Goal: Check status

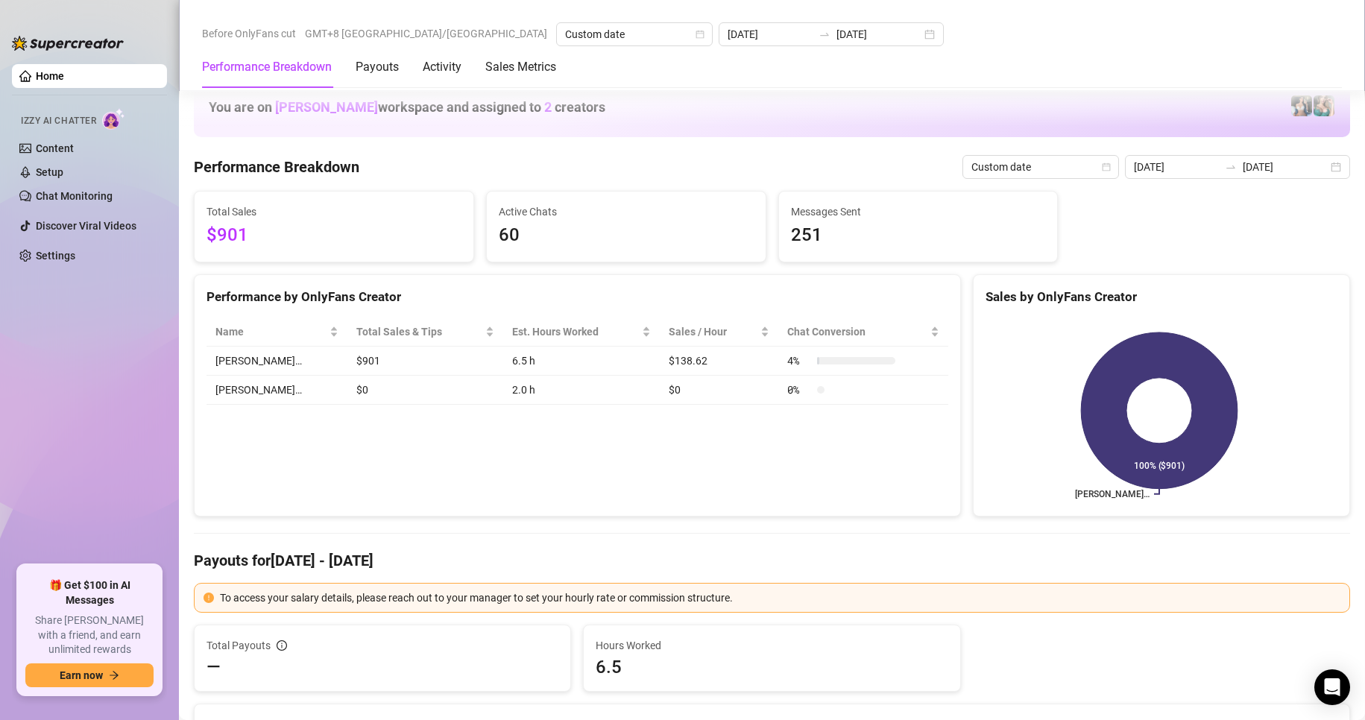
scroll to position [1988, 0]
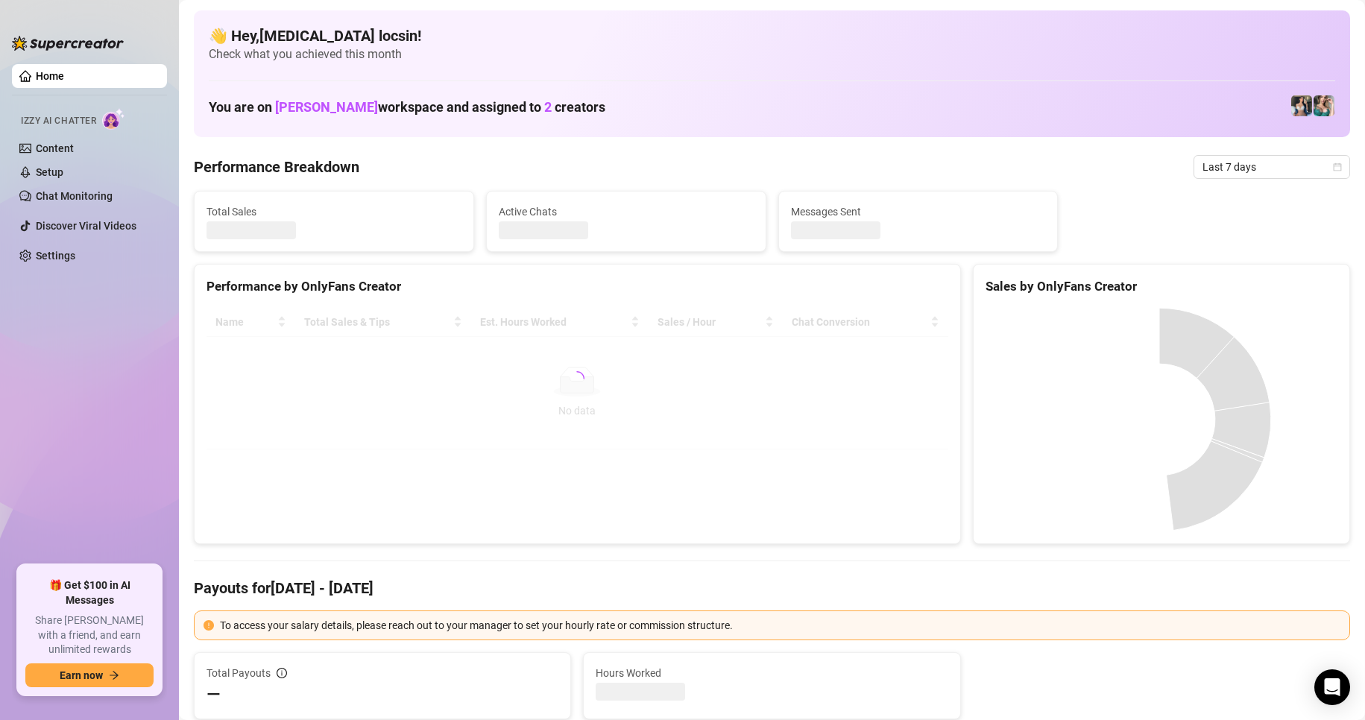
click at [1236, 177] on span "Last 7 days" at bounding box center [1271, 167] width 139 height 22
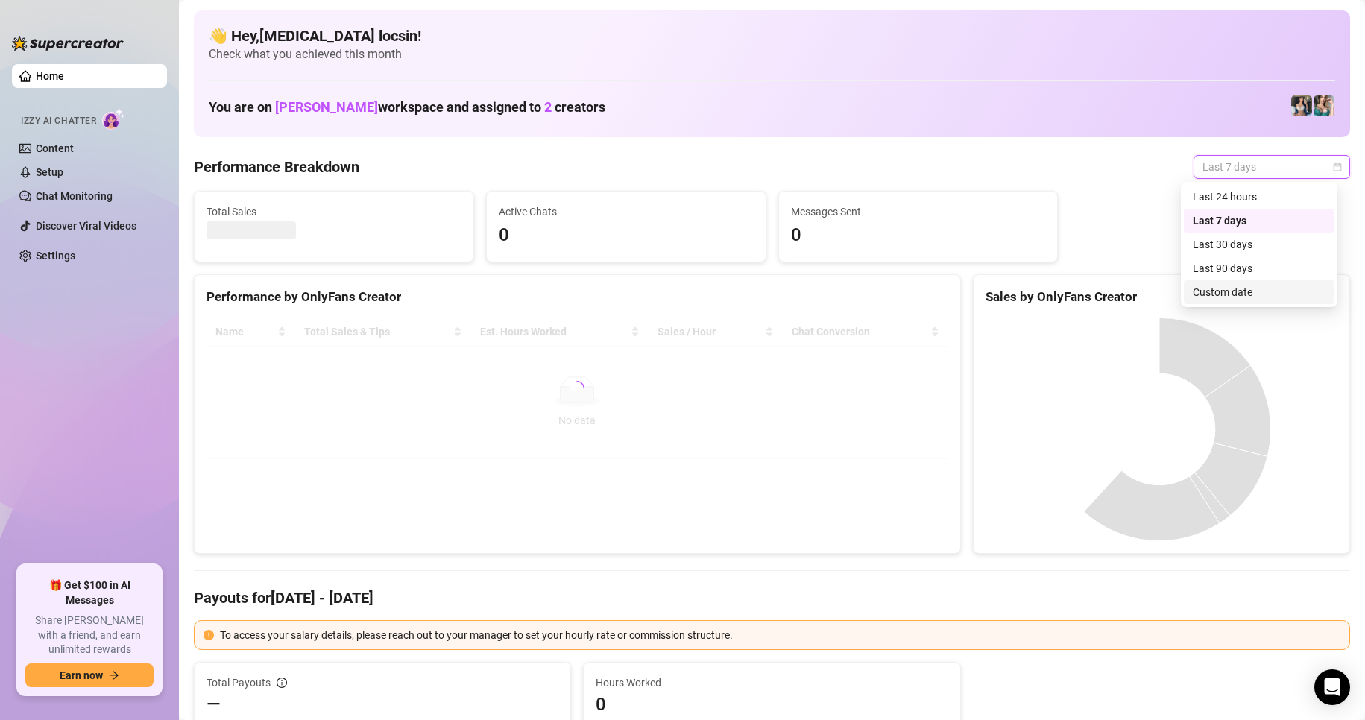
click at [1235, 283] on div "Custom date" at bounding box center [1259, 292] width 151 height 24
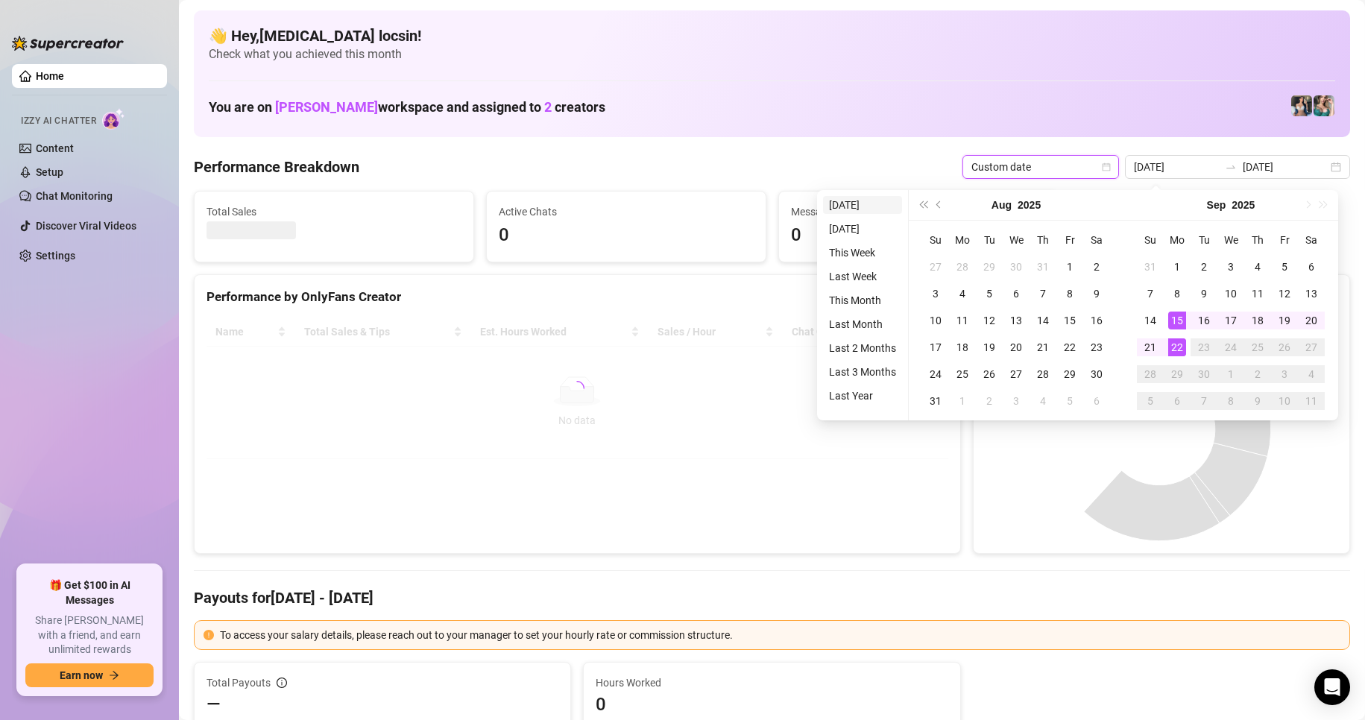
type input "[DATE]"
click at [842, 206] on li "[DATE]" at bounding box center [862, 205] width 79 height 18
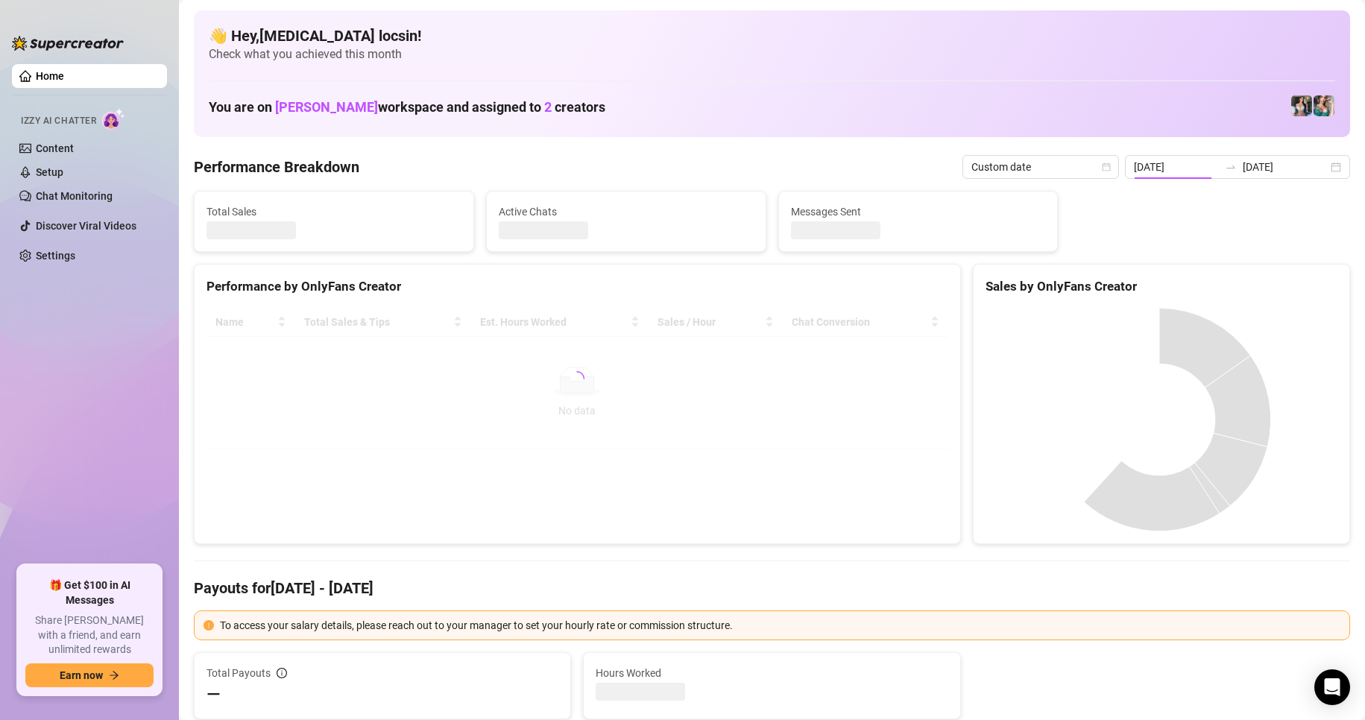
type input "[DATE]"
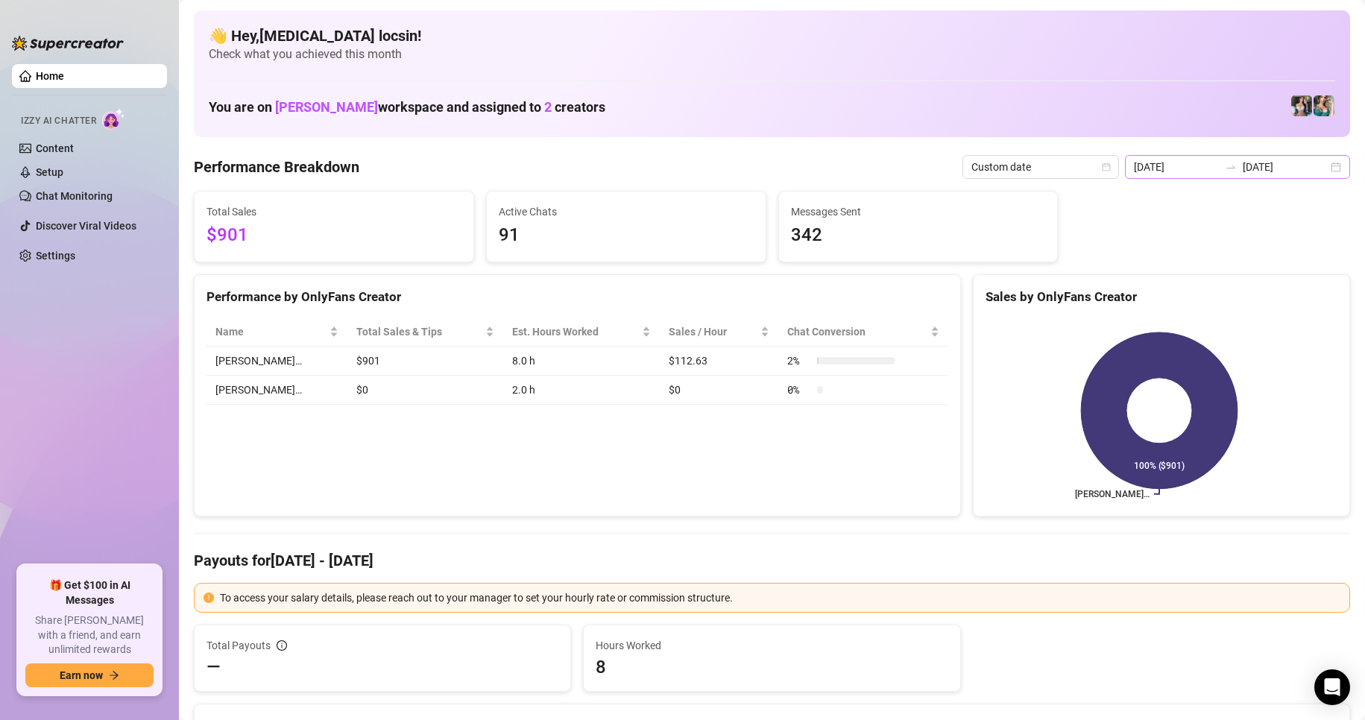
click at [1229, 168] on icon "swap-right" at bounding box center [1231, 167] width 12 height 12
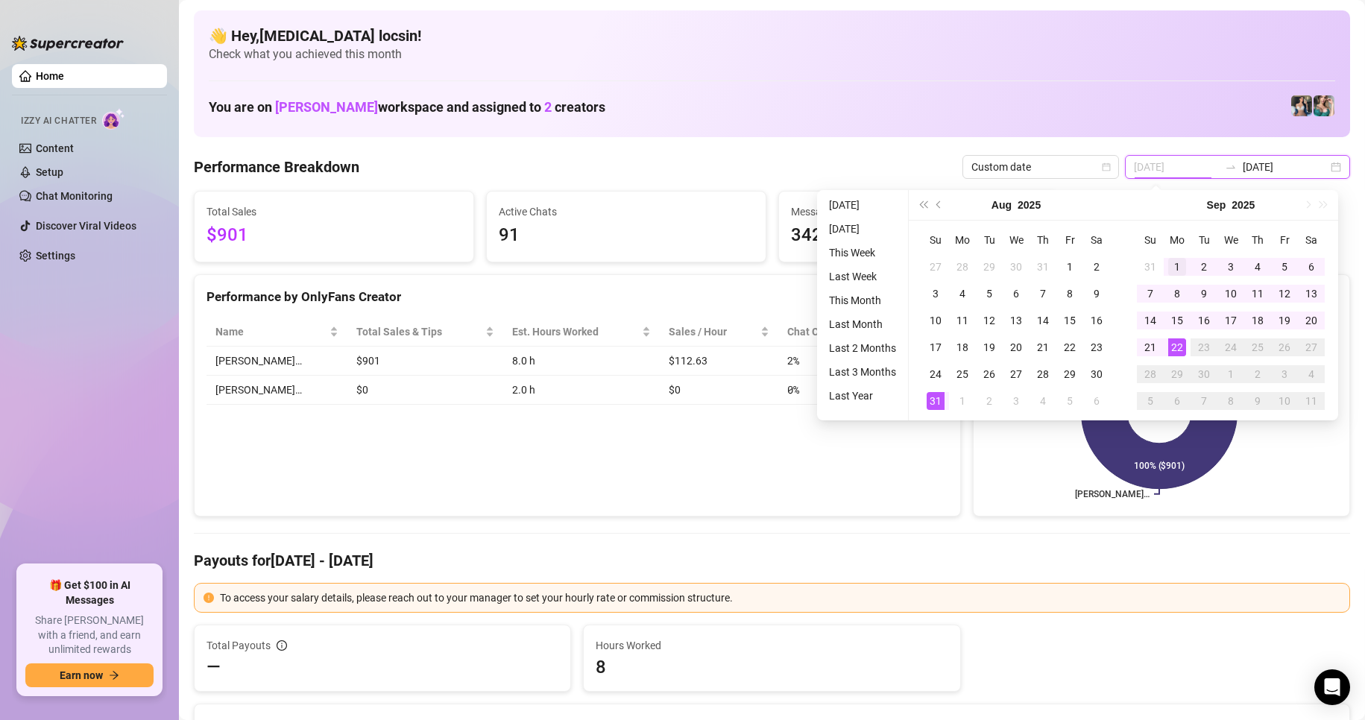
type input "[DATE]"
click at [1173, 268] on div "1" at bounding box center [1177, 267] width 18 height 18
type input "[DATE]"
click at [1178, 354] on div "22" at bounding box center [1177, 347] width 18 height 18
type input "[DATE]"
